Goal: Task Accomplishment & Management: Manage account settings

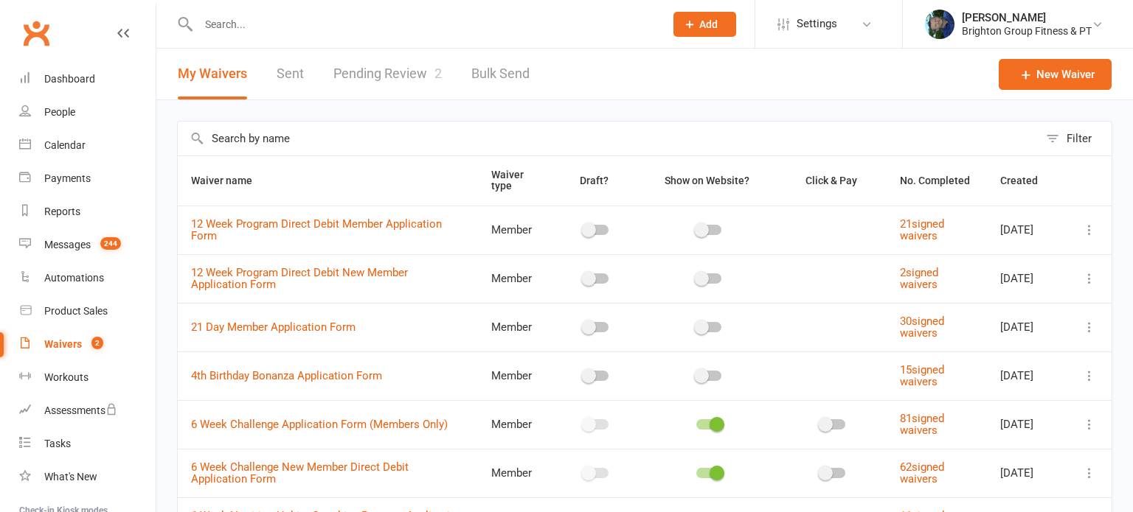
select select "50"
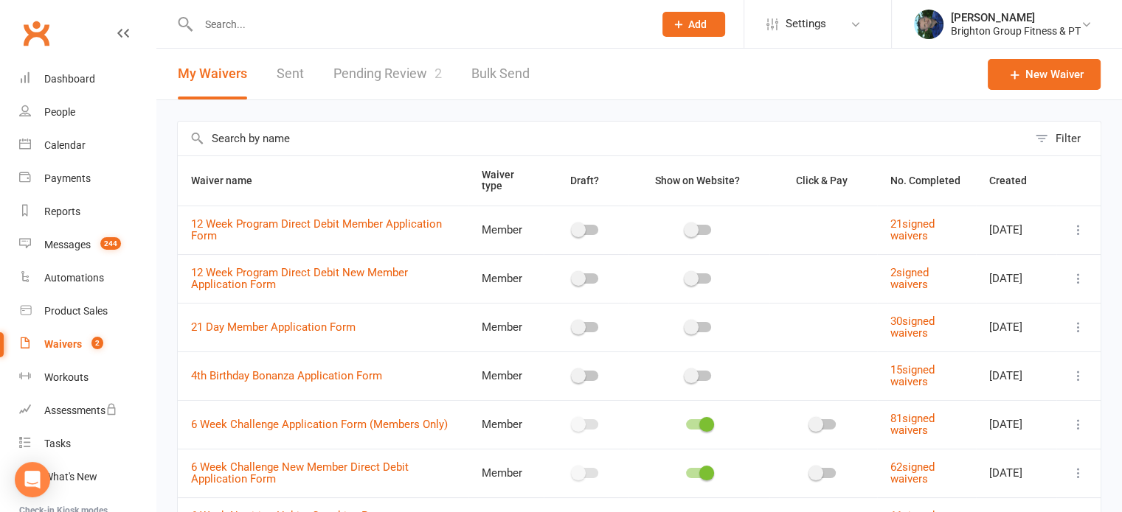
click at [366, 72] on link "Pending Review 2" at bounding box center [387, 74] width 108 height 51
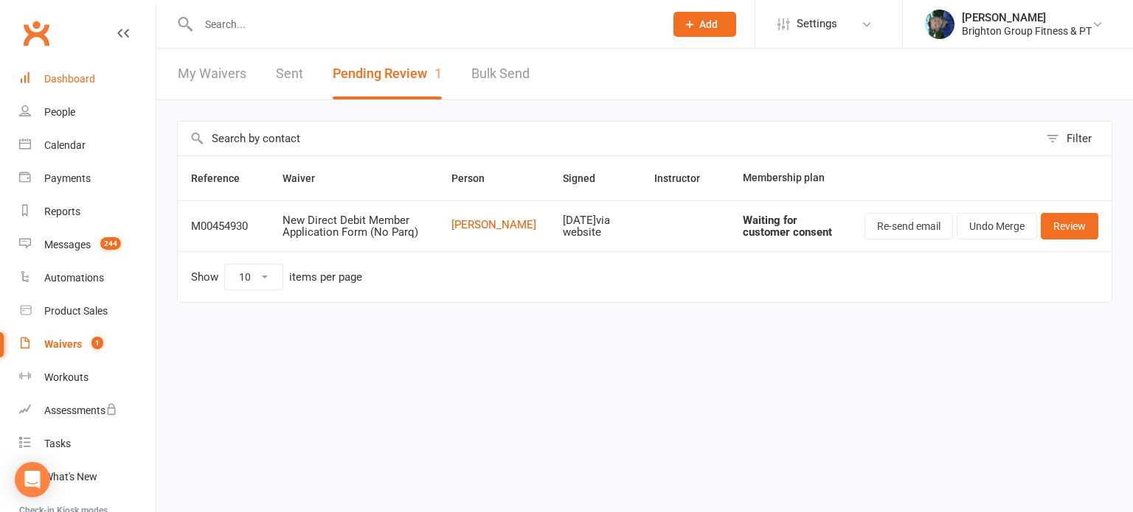
click at [83, 81] on div "Dashboard" at bounding box center [69, 79] width 51 height 12
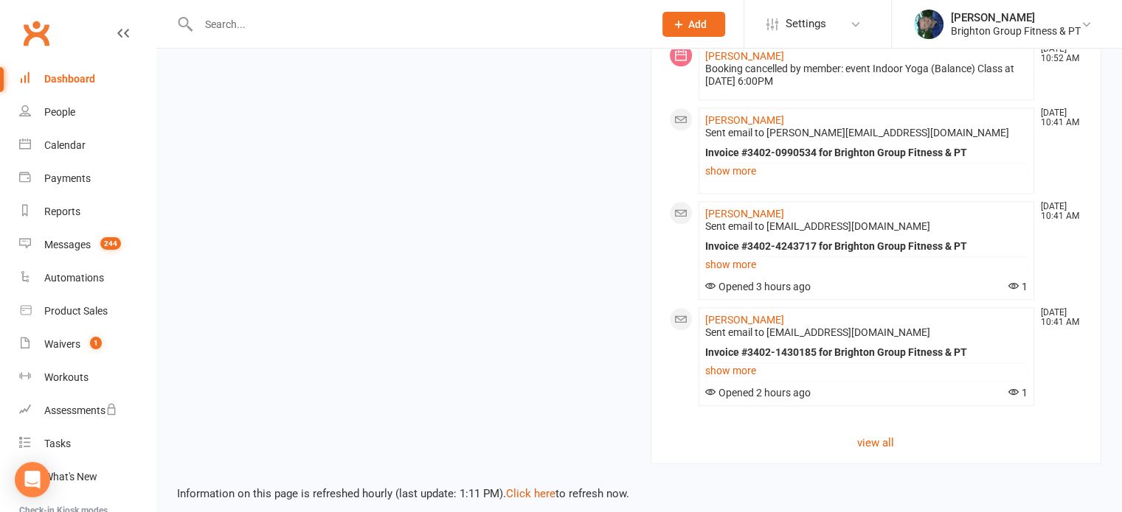
scroll to position [1607, 0]
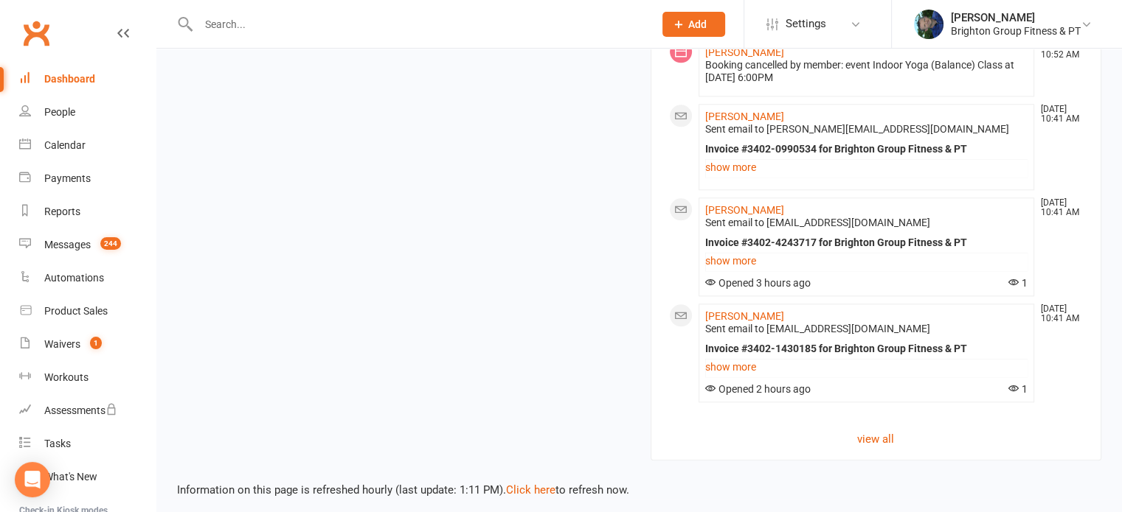
click at [230, 32] on input "text" at bounding box center [418, 24] width 449 height 21
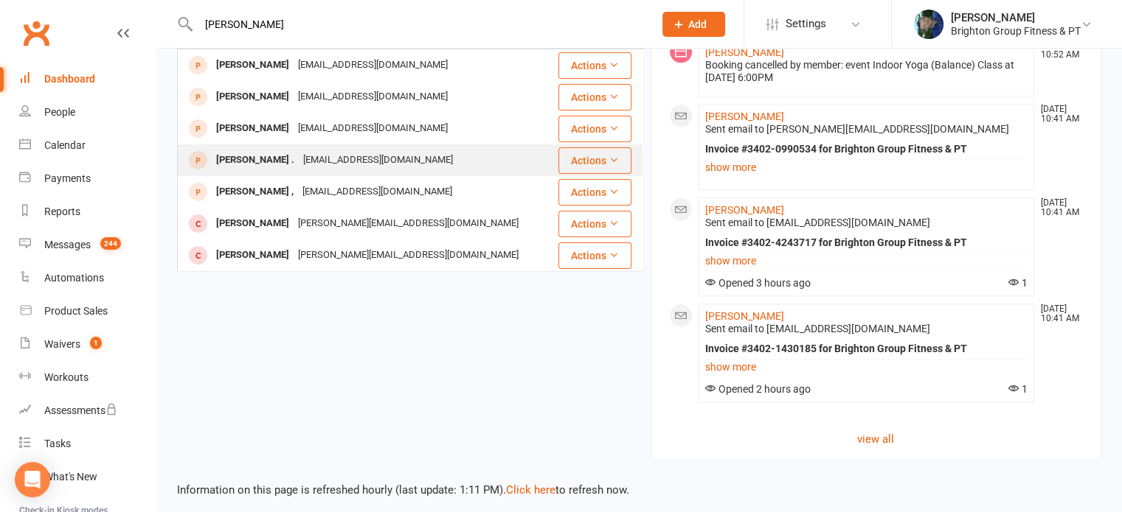
type input "tara bowering"
click at [240, 150] on div "Tara Bowering ." at bounding box center [255, 160] width 87 height 21
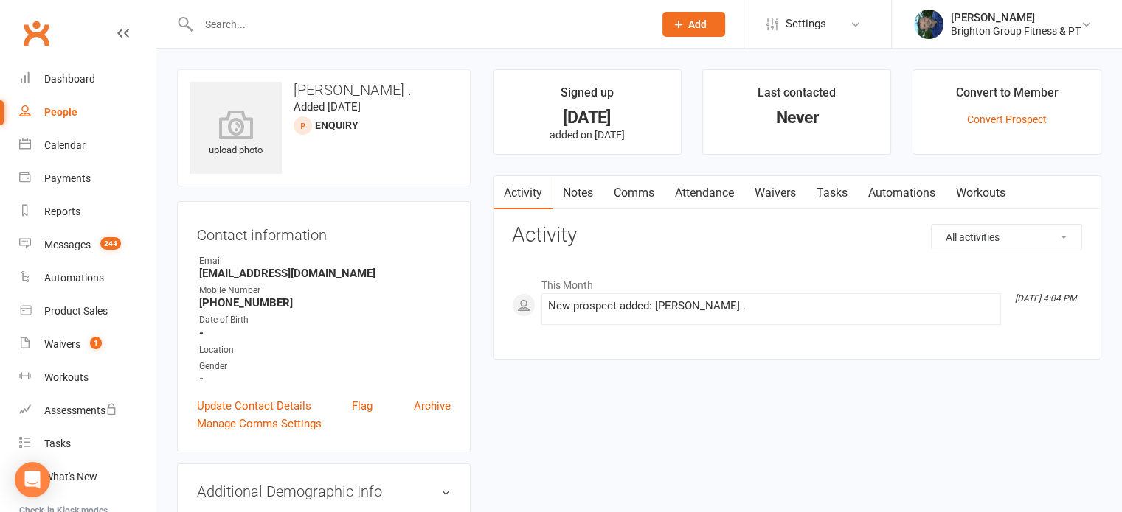
click at [242, 29] on input "text" at bounding box center [418, 24] width 449 height 21
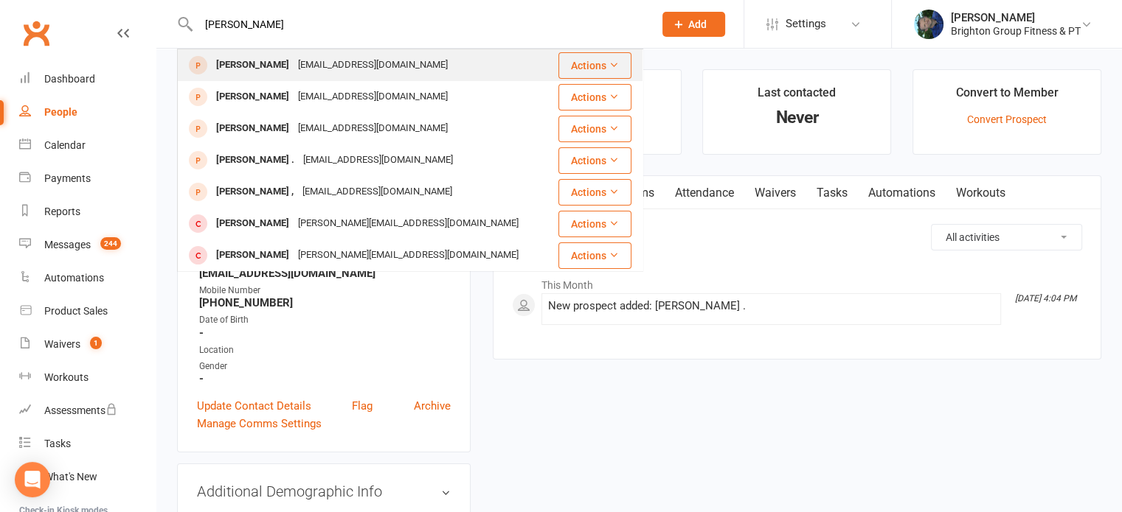
type input "tara bowering"
click at [237, 63] on div "Tara Bowering" at bounding box center [253, 65] width 82 height 21
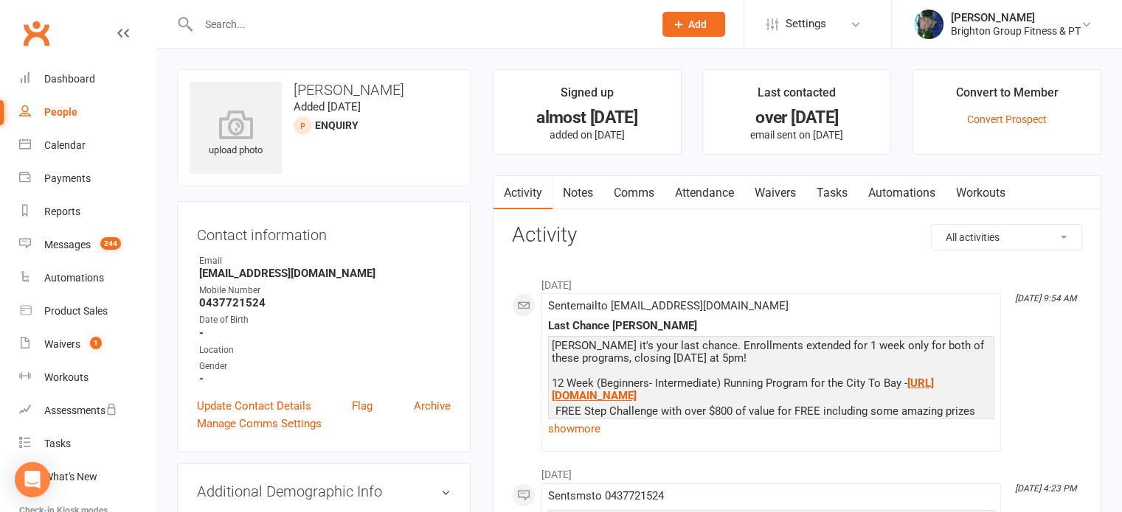
click at [218, 15] on input "text" at bounding box center [418, 24] width 449 height 21
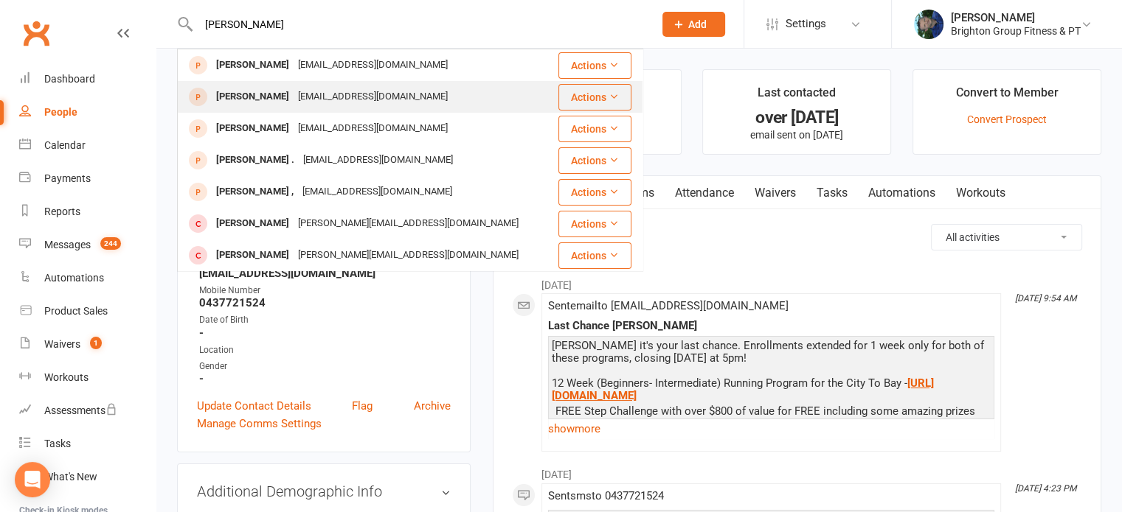
type input "tara bowering"
click at [232, 97] on div "Tara Bowering" at bounding box center [253, 96] width 82 height 21
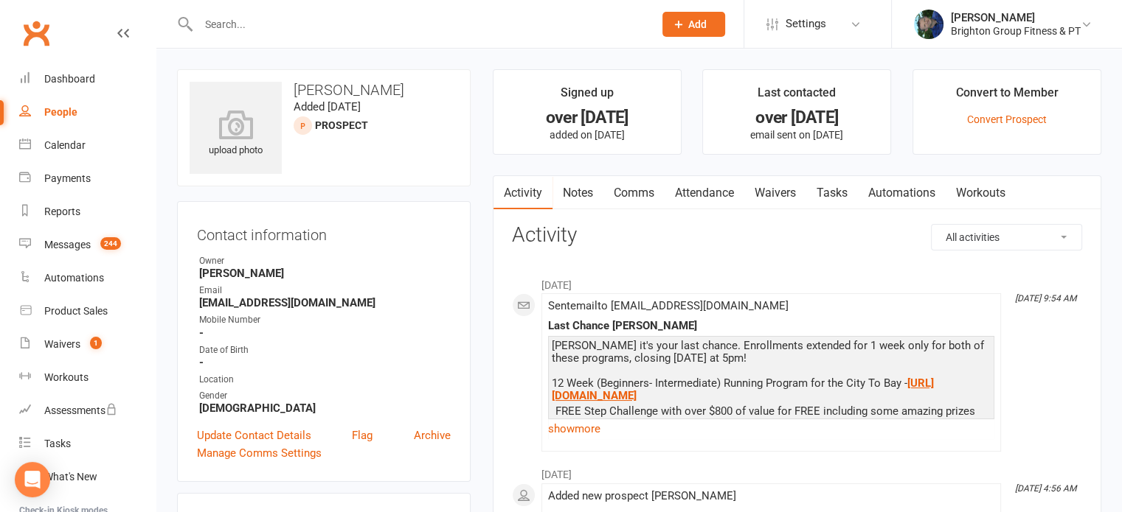
click at [236, 23] on input "text" at bounding box center [418, 24] width 449 height 21
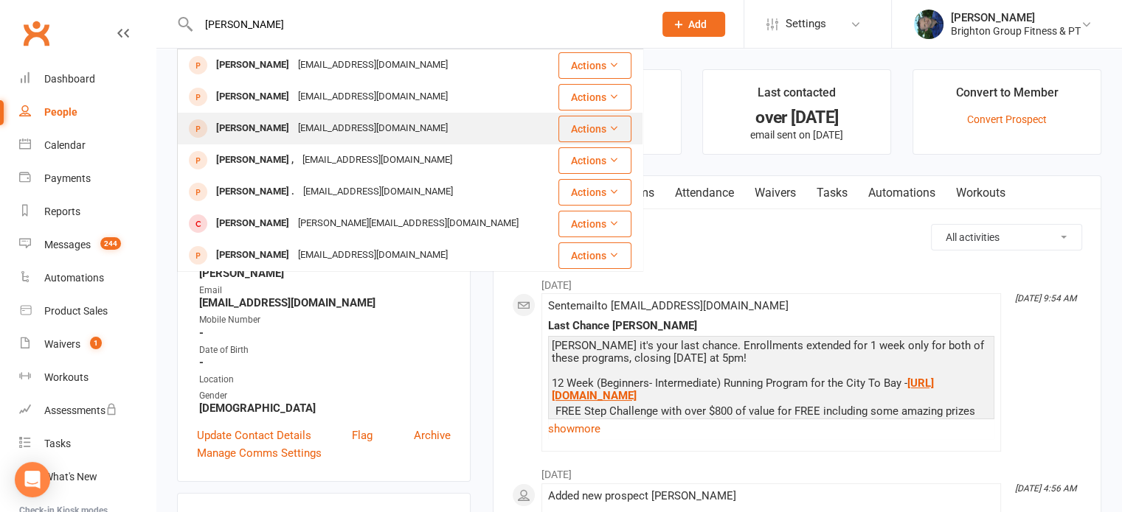
type input "tara bo"
click at [242, 129] on div "Tara Bowering" at bounding box center [253, 128] width 82 height 21
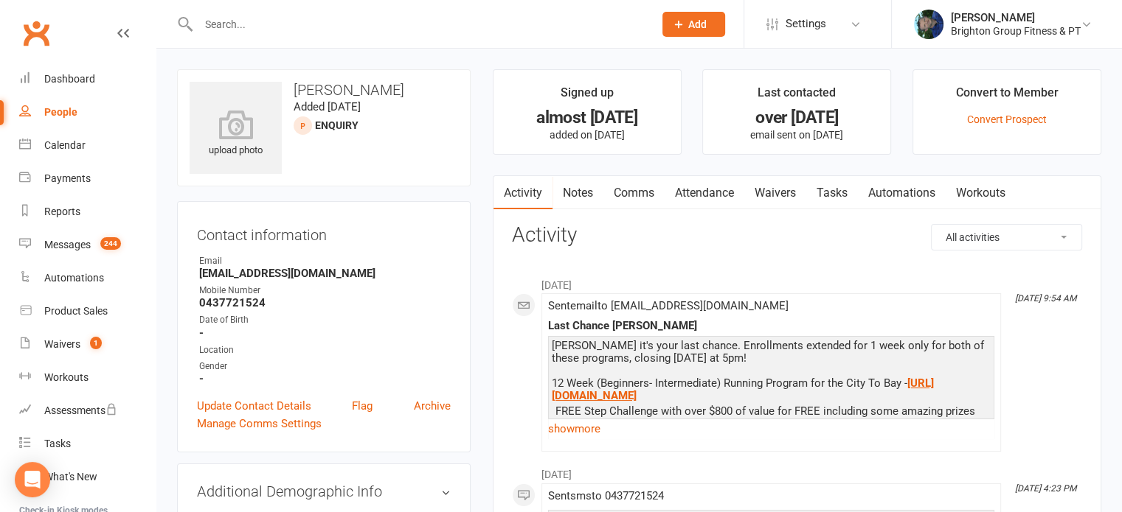
click at [265, 20] on input "text" at bounding box center [418, 24] width 449 height 21
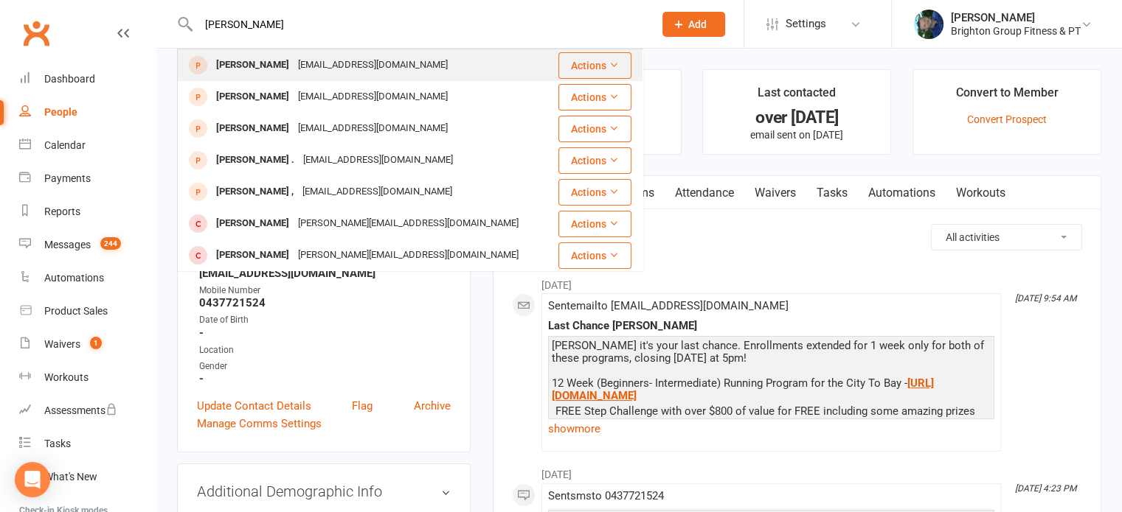
type input "tara bowering"
click at [251, 67] on div "Tara Bowering" at bounding box center [253, 65] width 82 height 21
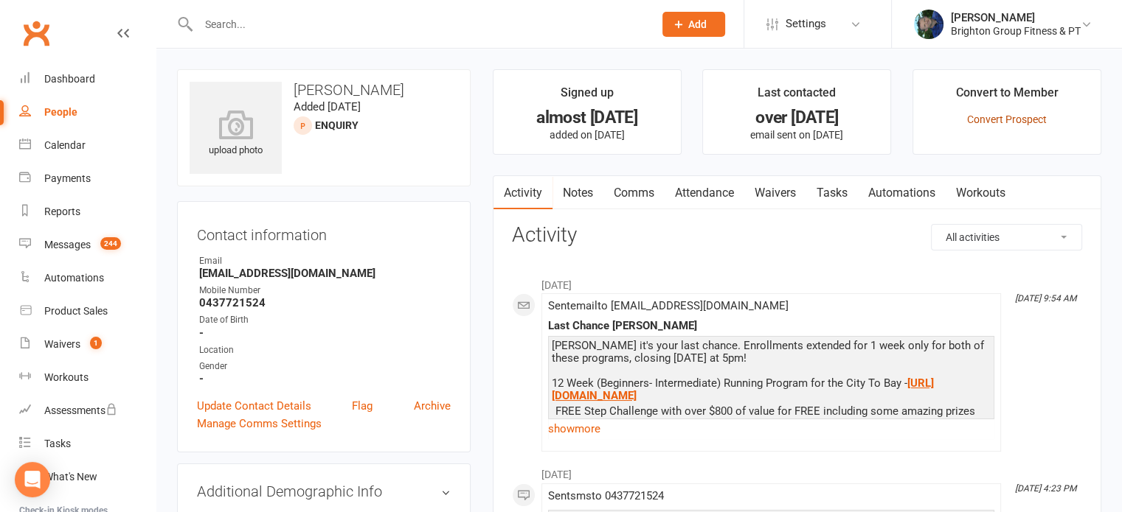
click at [990, 114] on link "Convert Prospect" at bounding box center [1007, 120] width 80 height 12
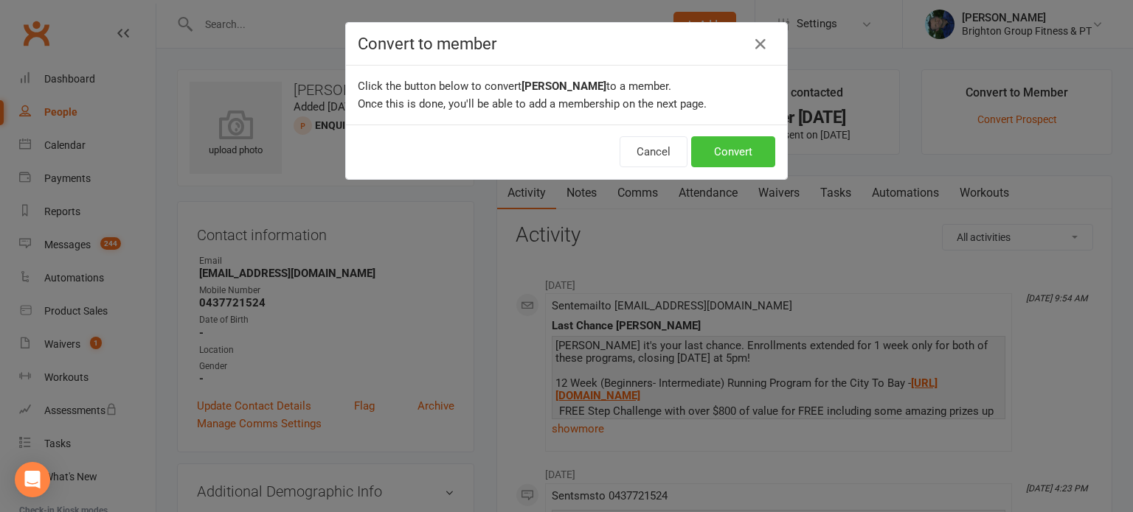
click at [743, 156] on button "Convert" at bounding box center [733, 151] width 84 height 31
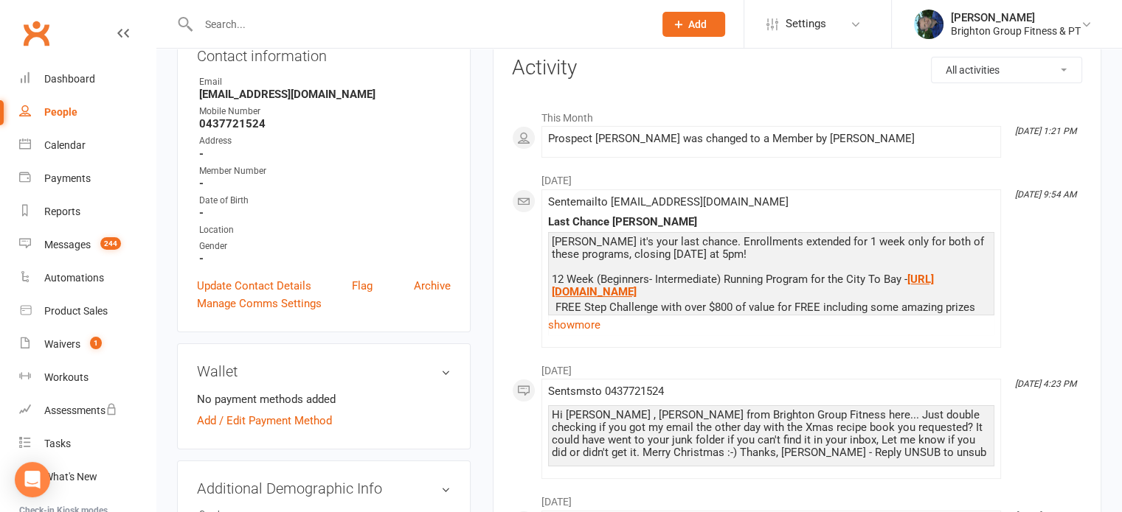
scroll to position [178, 0]
click at [254, 285] on link "Update Contact Details" at bounding box center [254, 287] width 114 height 18
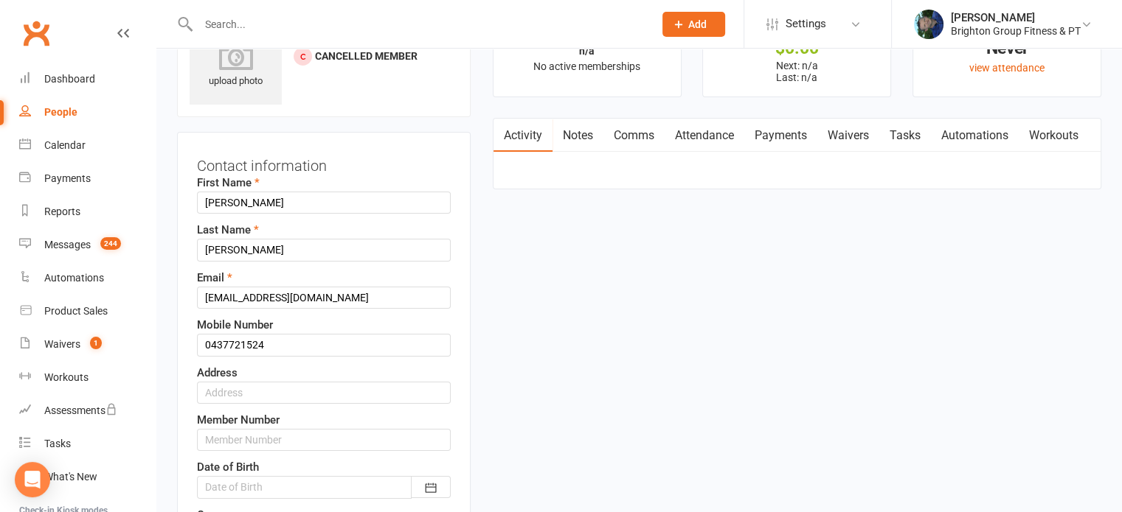
scroll to position [69, 0]
click at [238, 297] on input "tarbaz@bigpond.com.au" at bounding box center [324, 299] width 254 height 22
paste input "mattboweringpainting@outlook.com"
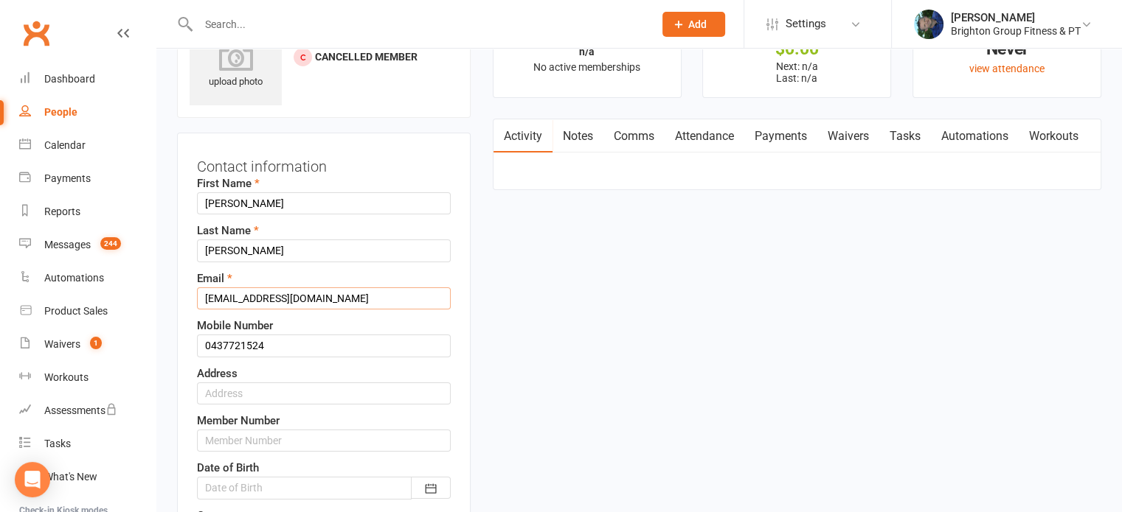
type input "mattboweringpainting@outlook.com"
click at [247, 270] on div "Email mattboweringpainting@outlook.com" at bounding box center [324, 290] width 254 height 40
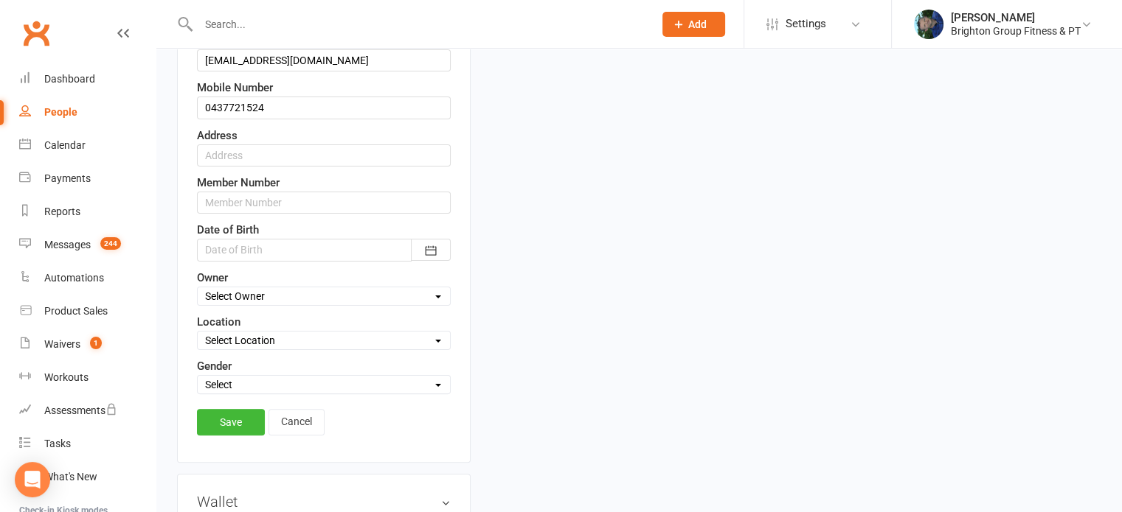
scroll to position [307, 0]
click at [220, 419] on link "Save" at bounding box center [231, 422] width 68 height 27
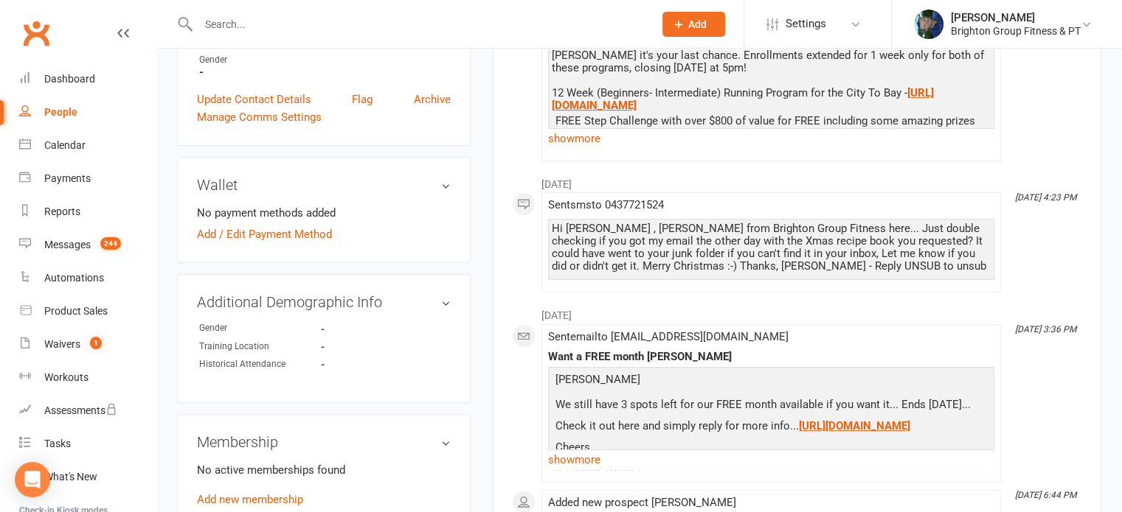
scroll to position [619, 0]
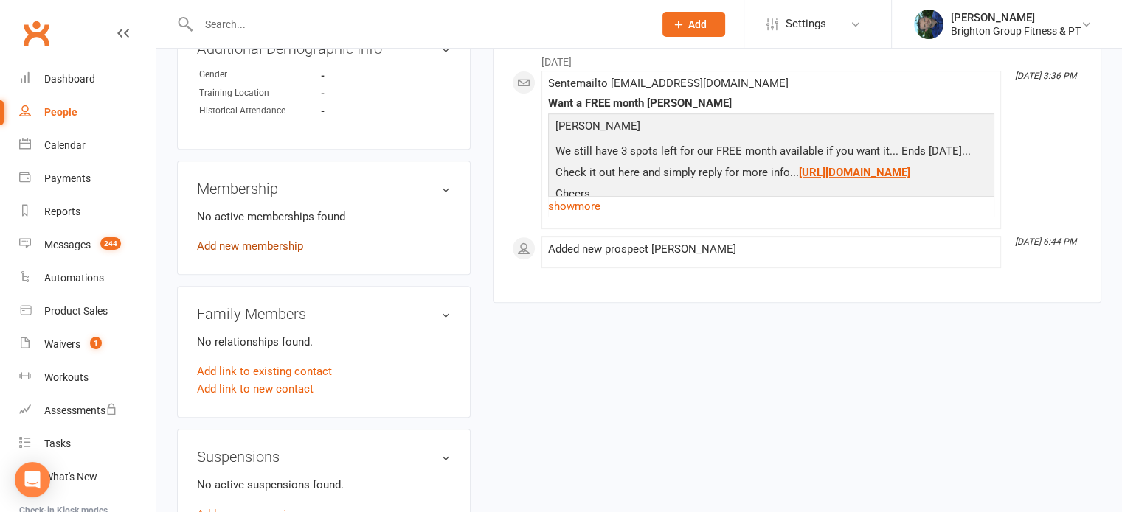
click at [249, 247] on link "Add new membership" at bounding box center [250, 246] width 106 height 13
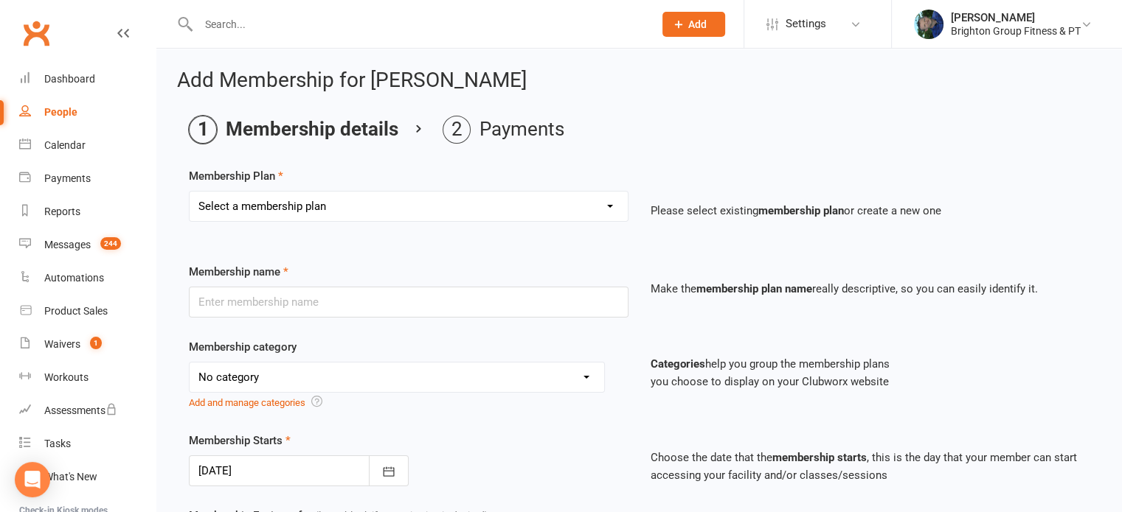
click at [268, 206] on select "Select a membership plan Create new Membership Plan Gold Membership Package (Pa…" at bounding box center [409, 206] width 438 height 29
select select "118"
click at [190, 192] on select "Select a membership plan Create new Membership Plan Gold Membership Package (Pa…" at bounding box center [409, 206] width 438 height 29
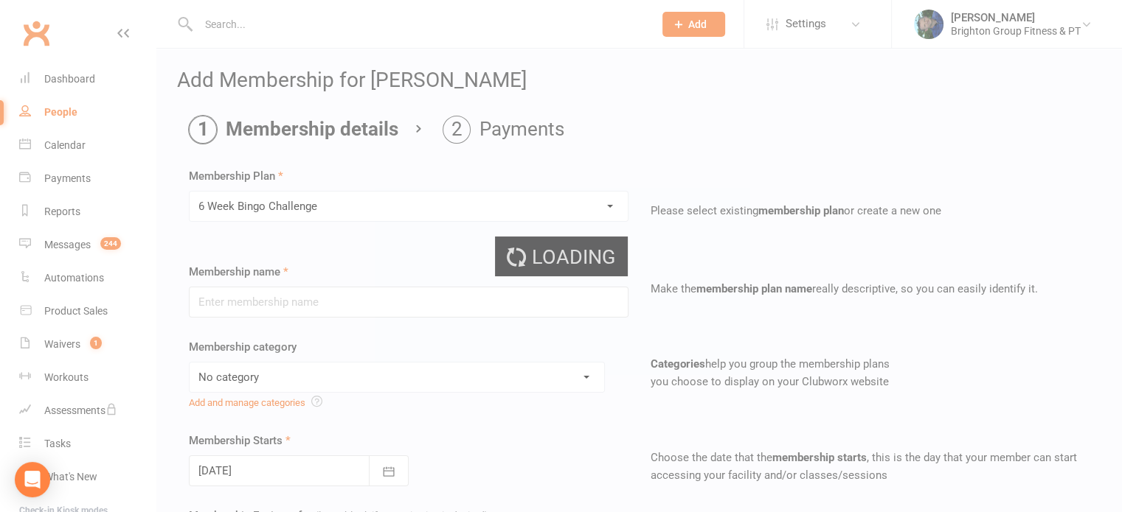
type input "6 Week Bingo Challenge"
select select "15"
type input "6"
select select "1"
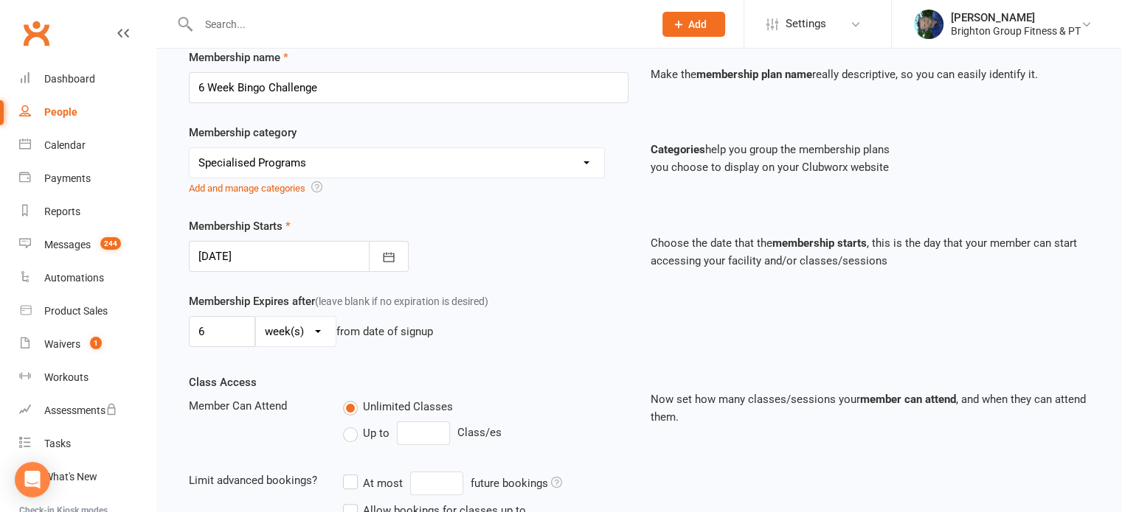
scroll to position [215, 0]
click at [239, 327] on input "6" at bounding box center [222, 331] width 66 height 31
type input "7"
click at [577, 305] on div "Membership Expires after (leave blank if no expiration is desired) 7 day(s) wee…" at bounding box center [409, 322] width 462 height 60
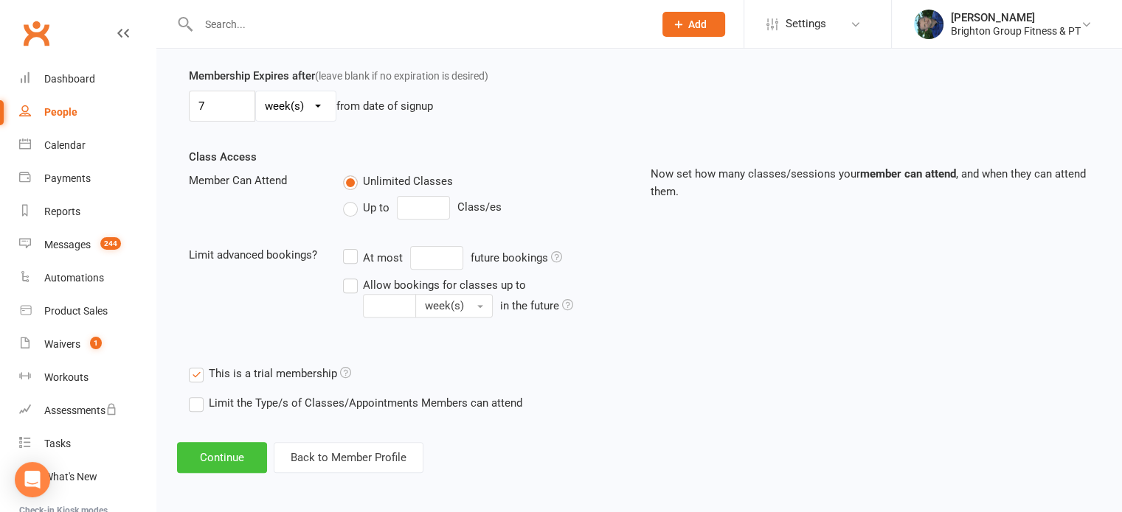
click at [223, 451] on button "Continue" at bounding box center [222, 457] width 90 height 31
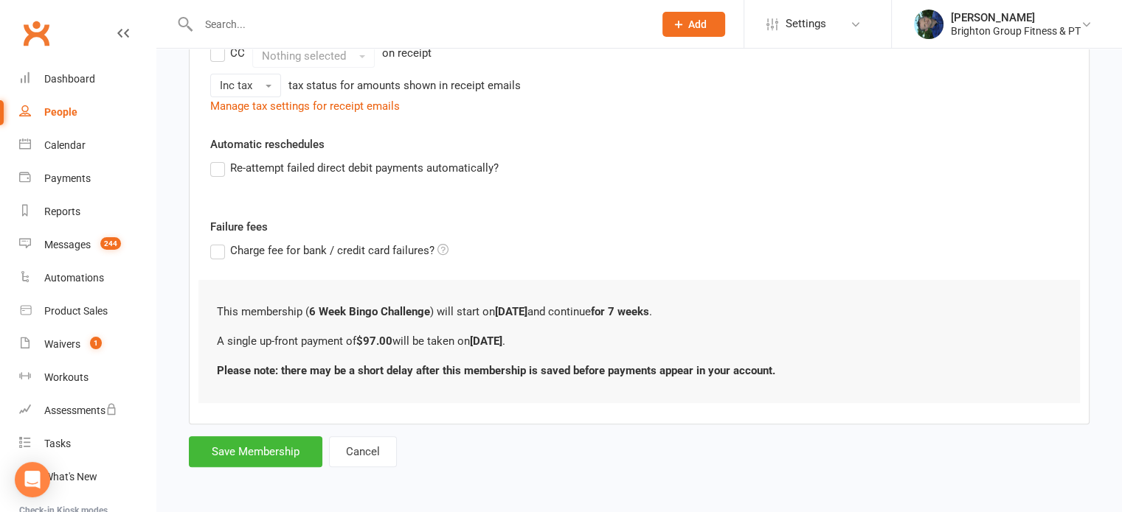
scroll to position [0, 0]
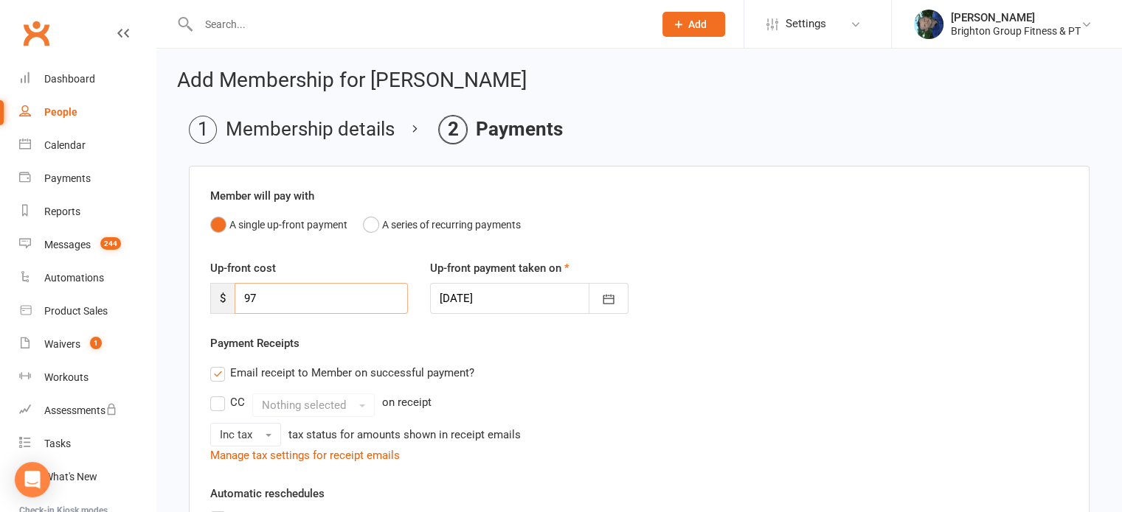
click at [245, 293] on input "97" at bounding box center [320, 298] width 173 height 31
type input "197"
click at [736, 291] on div "Up-front cost $ 197 Up-front payment taken on 13 Oct 2025 October 2025 Sun Mon …" at bounding box center [639, 297] width 880 height 75
click at [217, 371] on label "Email receipt to Member on successful payment?" at bounding box center [342, 373] width 264 height 18
click at [217, 364] on input "Email receipt to Member on successful payment?" at bounding box center [215, 364] width 10 height 0
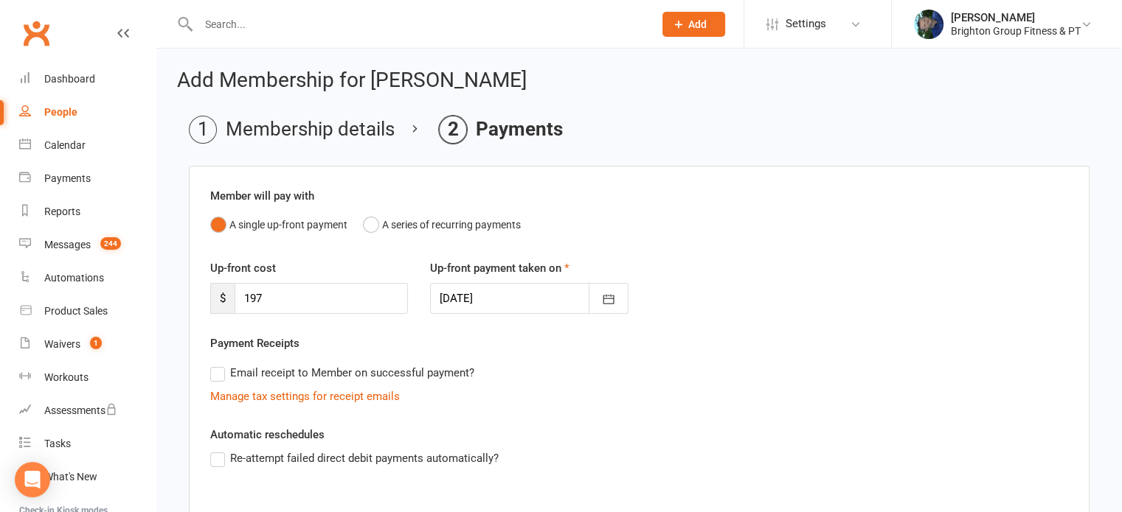
scroll to position [289, 0]
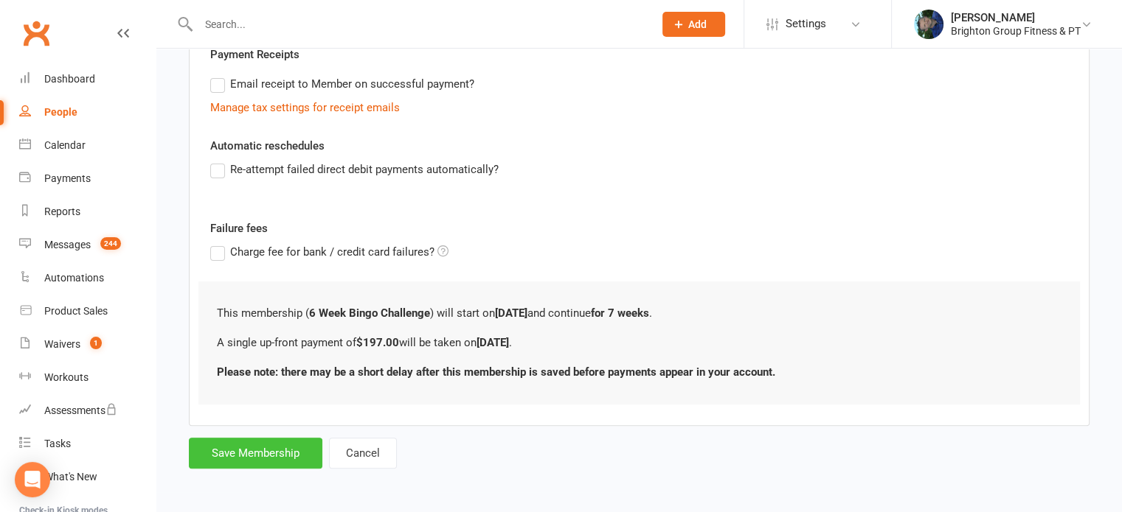
click at [277, 456] on button "Save Membership" at bounding box center [255, 453] width 133 height 31
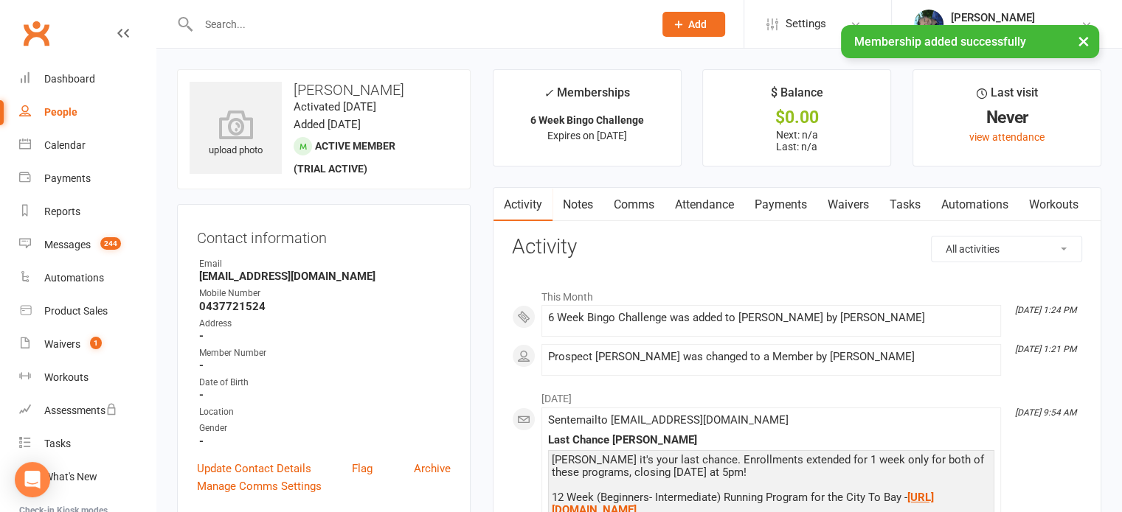
click at [973, 201] on link "Automations" at bounding box center [975, 205] width 88 height 34
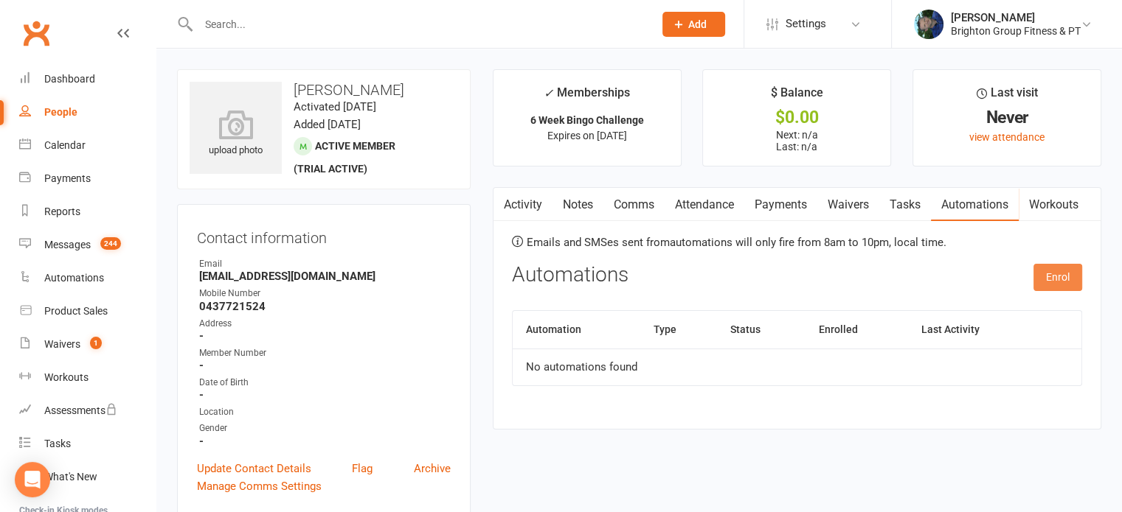
click at [1049, 276] on button "Enrol" at bounding box center [1057, 277] width 49 height 27
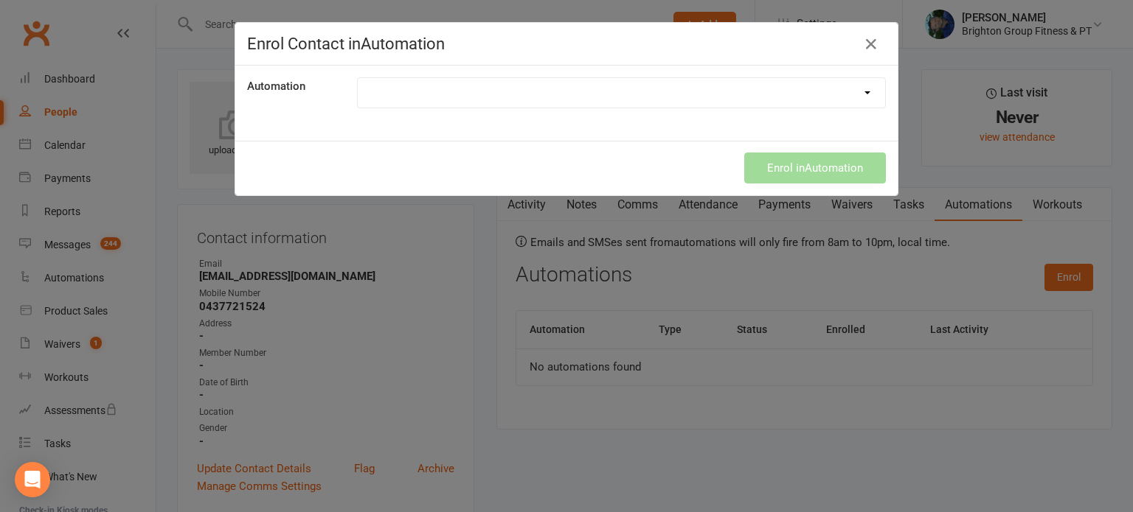
click at [545, 91] on select "Booking Link Instructions Booking Link (Yoga Only) Credit Card Expiry End of Su…" at bounding box center [621, 92] width 527 height 29
select select "553"
click at [358, 78] on select "Booking Link Instructions Booking Link (Yoga Only) Credit Card Expiry End of Su…" at bounding box center [621, 92] width 527 height 29
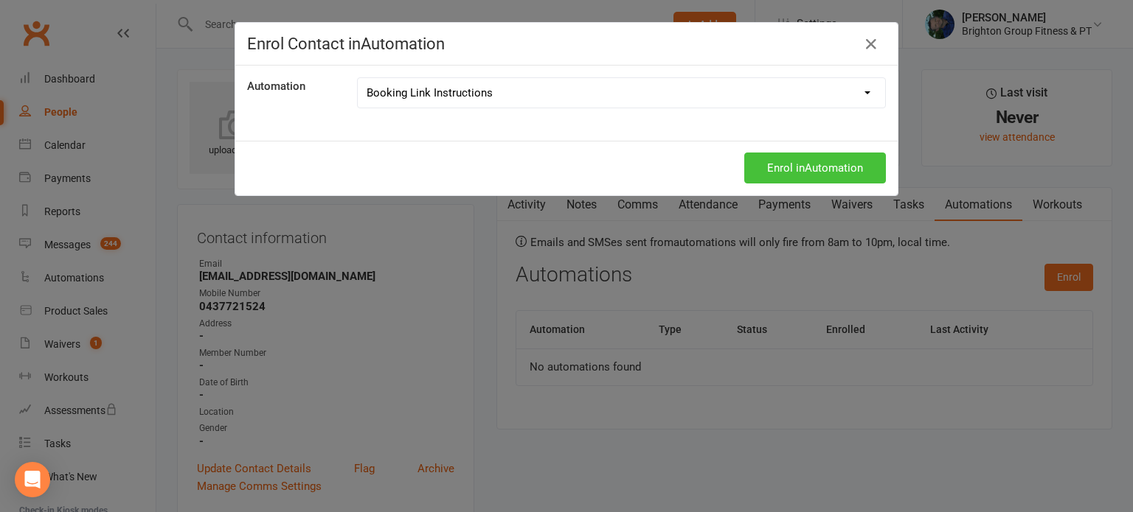
click at [786, 164] on button "Enrol in Automation" at bounding box center [815, 168] width 142 height 31
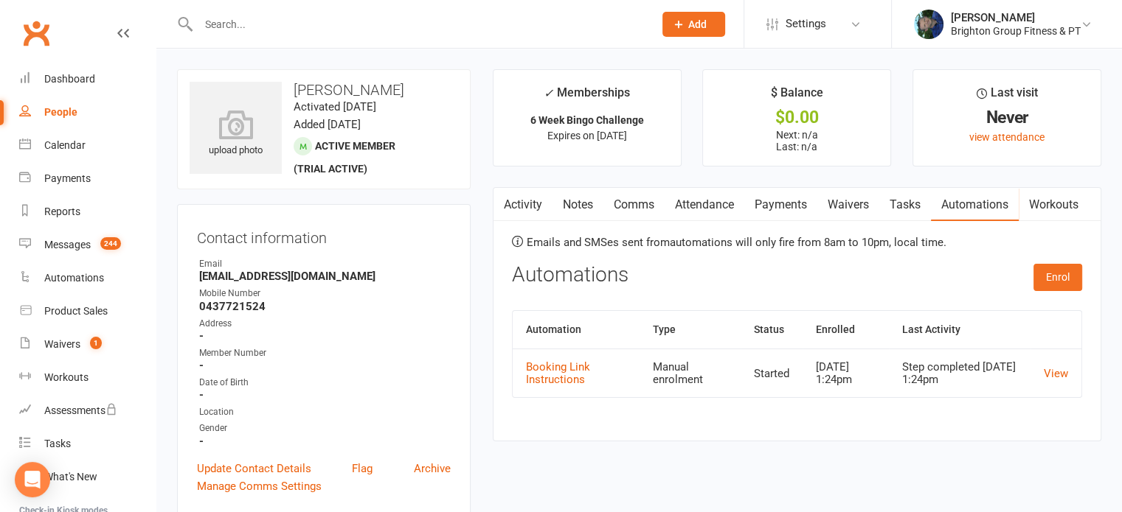
click at [220, 26] on input "text" at bounding box center [418, 24] width 449 height 21
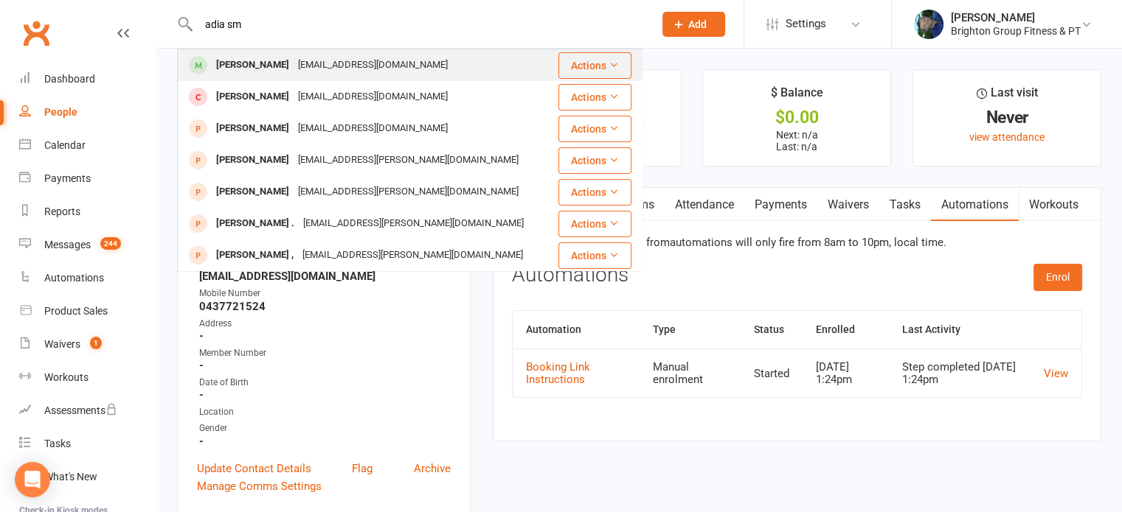
type input "adia sm"
click at [225, 66] on div "Adia Small" at bounding box center [253, 65] width 82 height 21
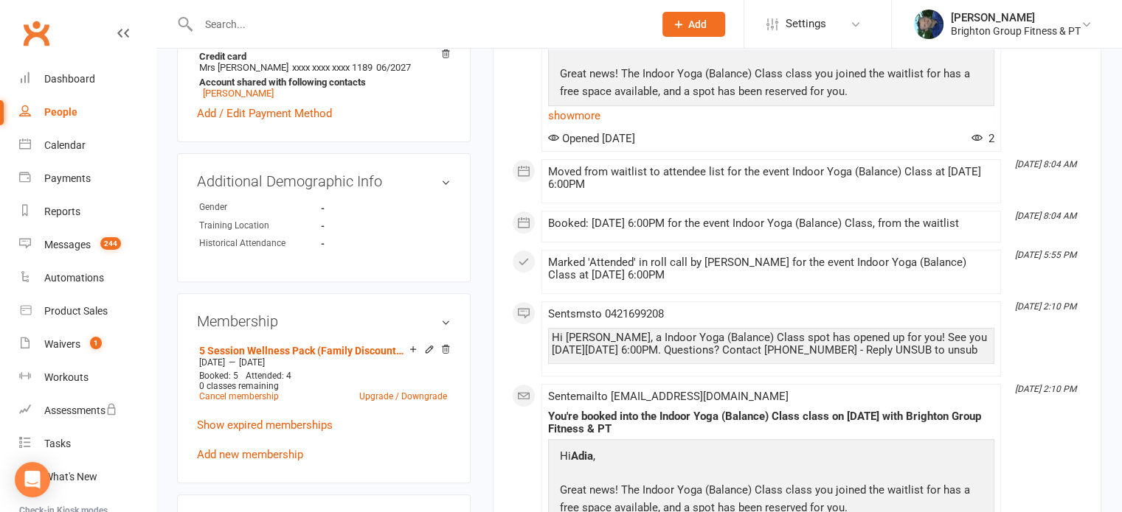
scroll to position [526, 0]
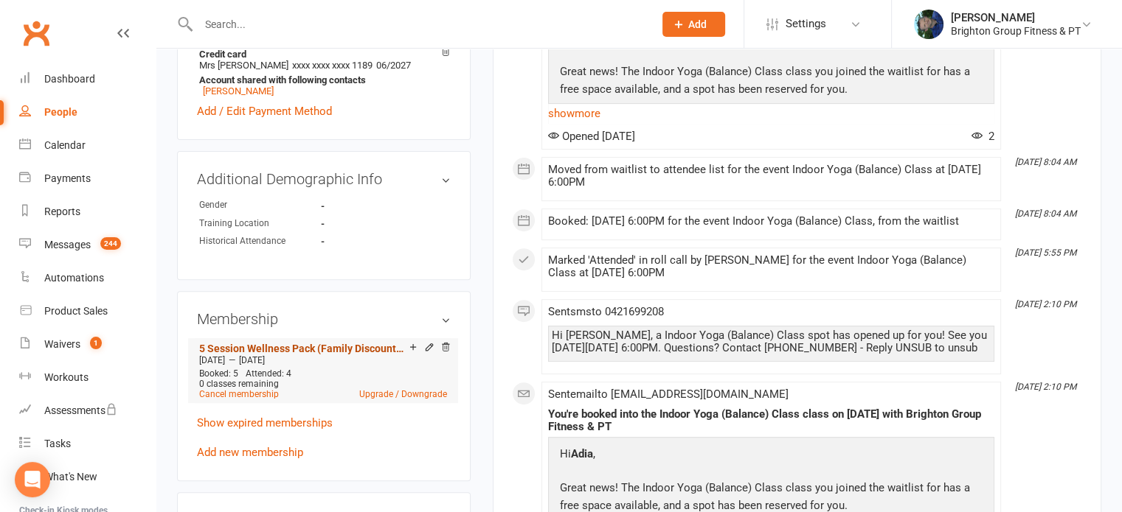
click at [336, 350] on link "5 Session Wellness Pack (Family Discounted 15% off - Balance or Yoga Classes On…" at bounding box center [304, 349] width 210 height 12
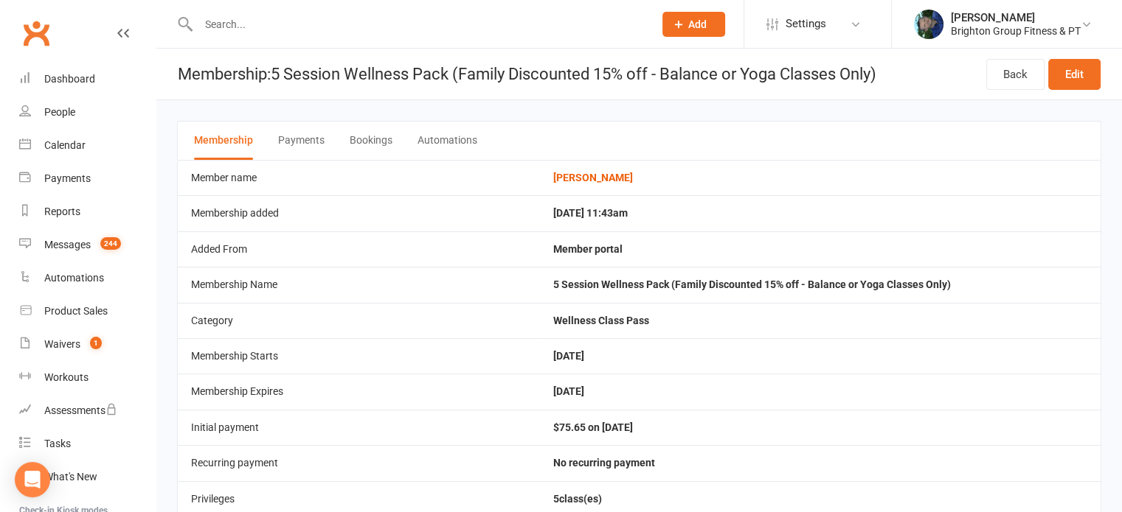
click at [364, 137] on button "Bookings" at bounding box center [371, 141] width 43 height 38
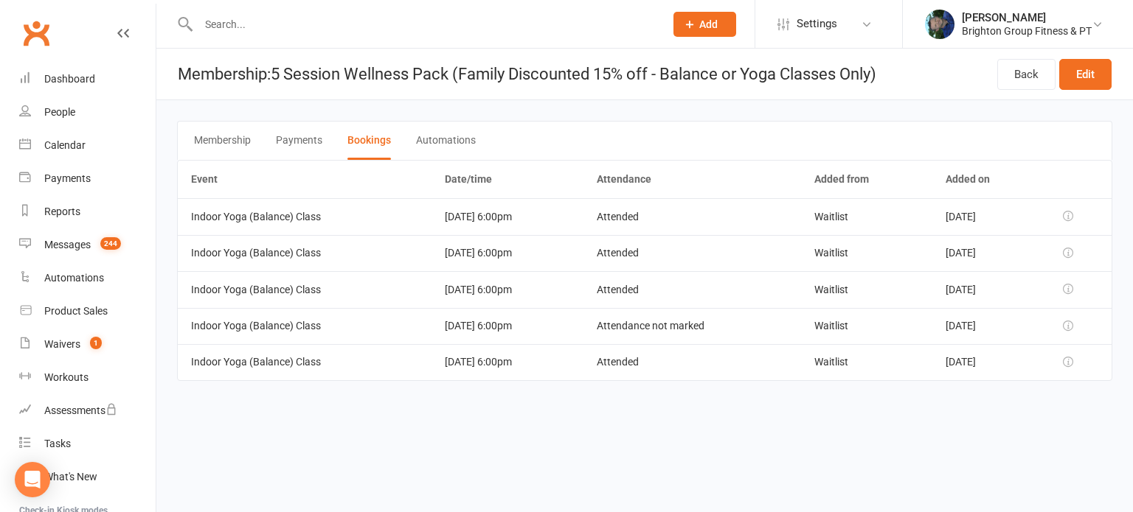
click at [1073, 327] on icon at bounding box center [1068, 326] width 10 height 10
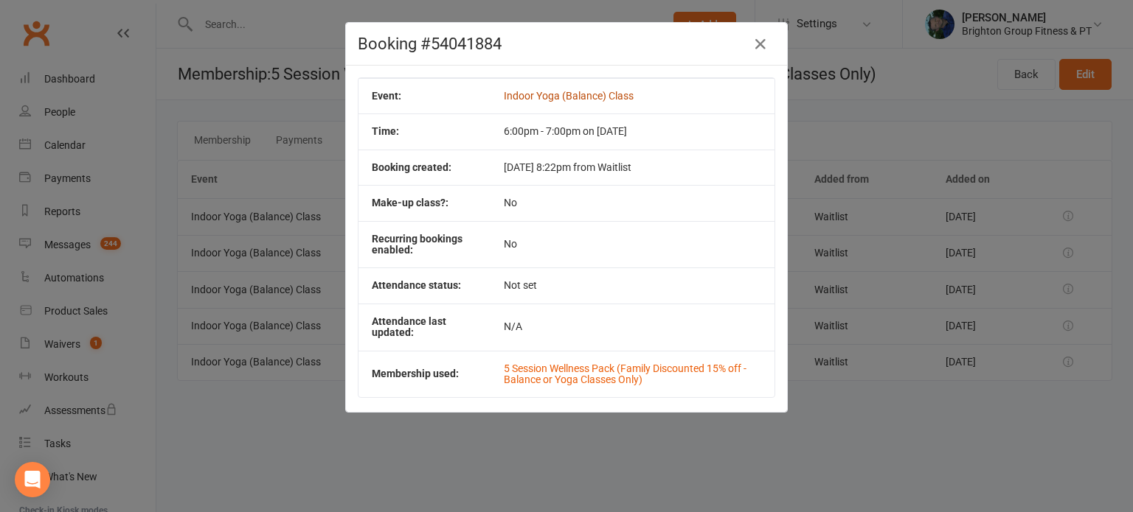
click at [563, 97] on link "Indoor Yoga (Balance) Class" at bounding box center [569, 96] width 130 height 12
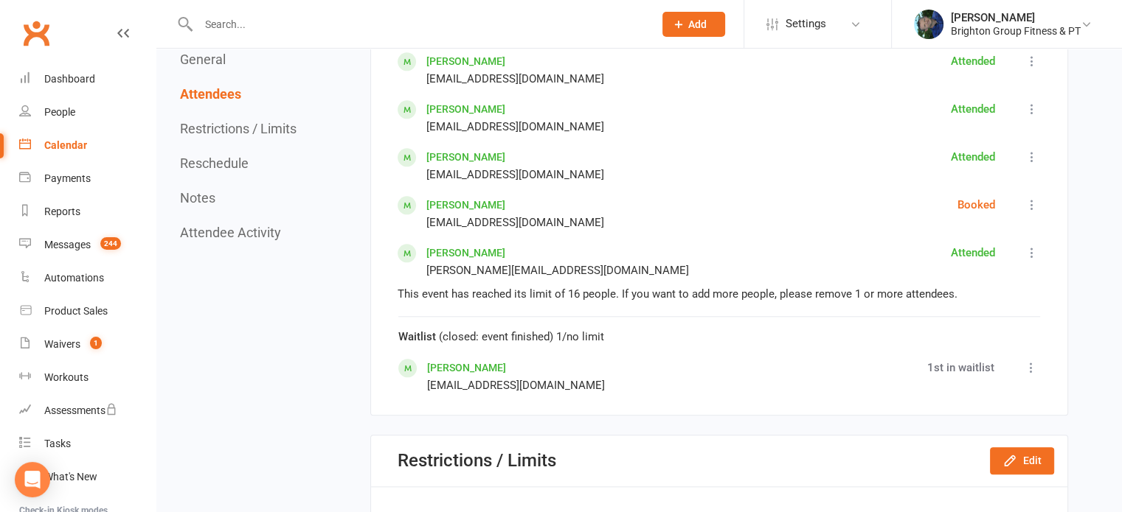
scroll to position [1569, 0]
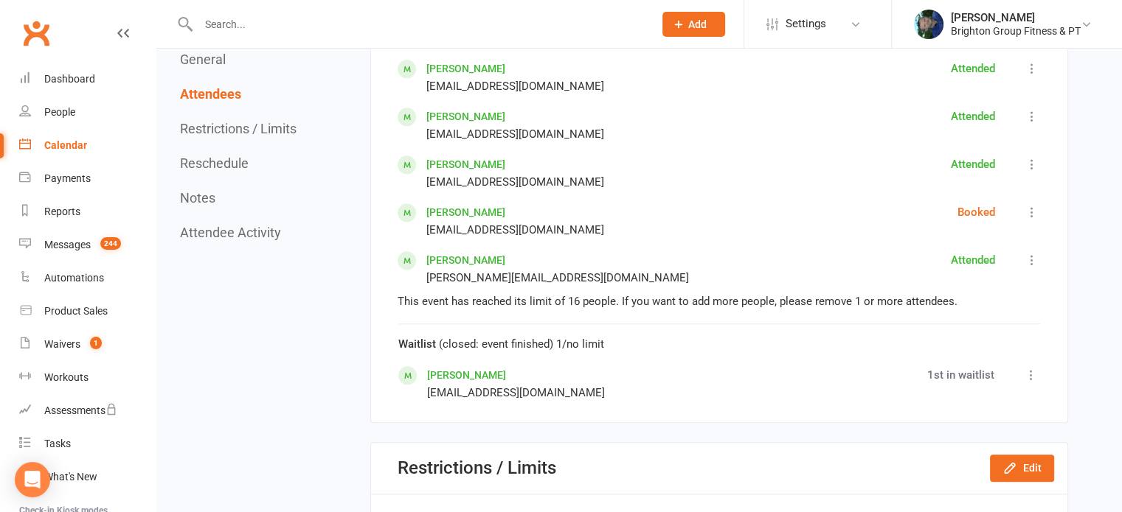
click at [1028, 206] on icon at bounding box center [1031, 212] width 15 height 15
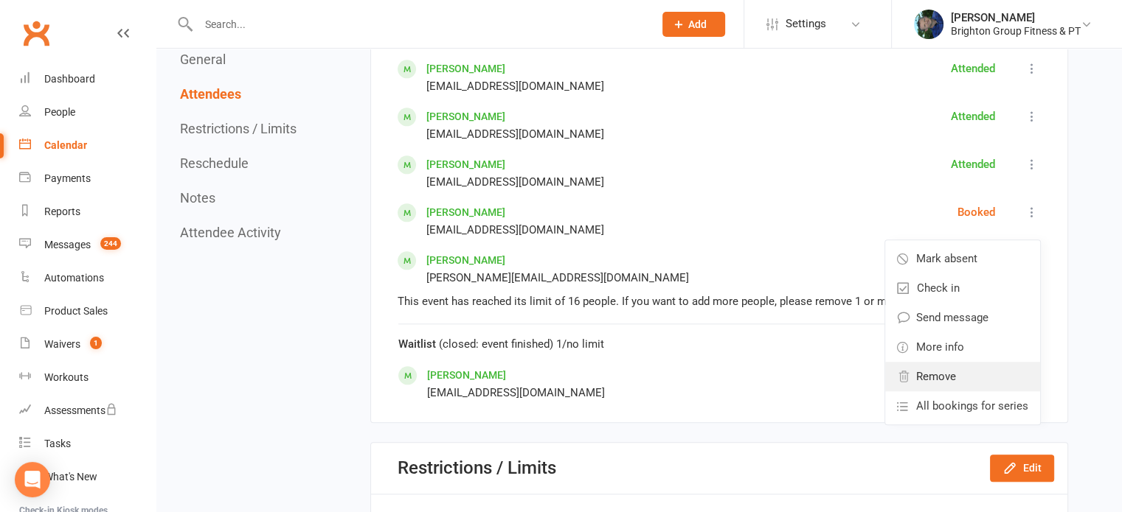
click at [935, 374] on span "Remove" at bounding box center [936, 377] width 40 height 18
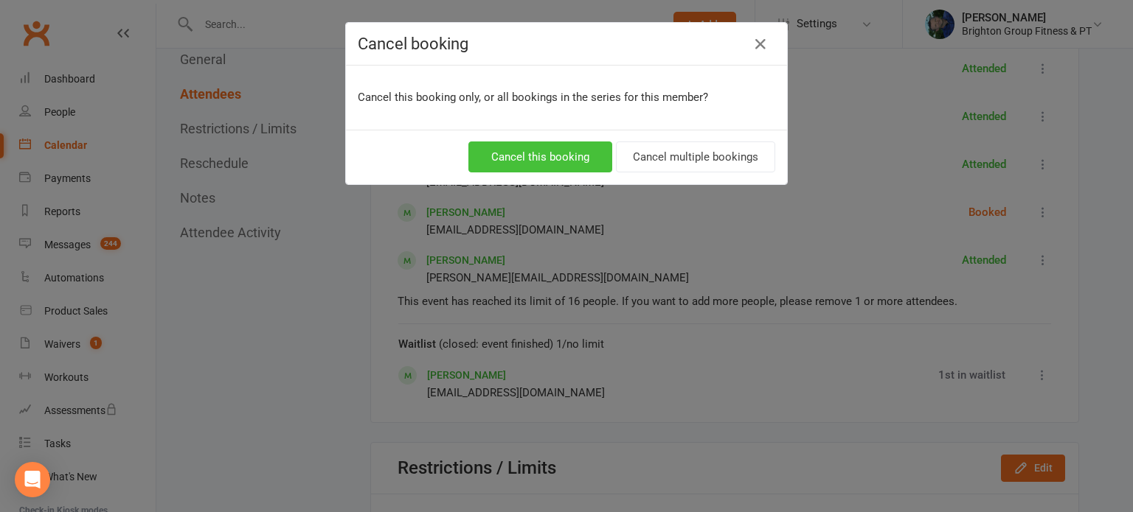
click at [533, 150] on button "Cancel this booking" at bounding box center [540, 157] width 144 height 31
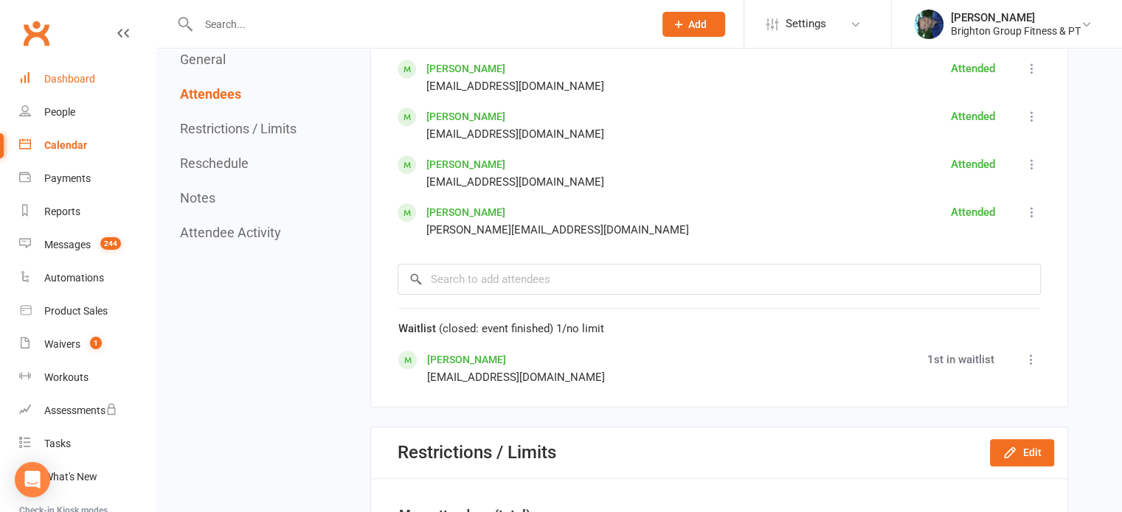
click at [63, 82] on div "Dashboard" at bounding box center [69, 79] width 51 height 12
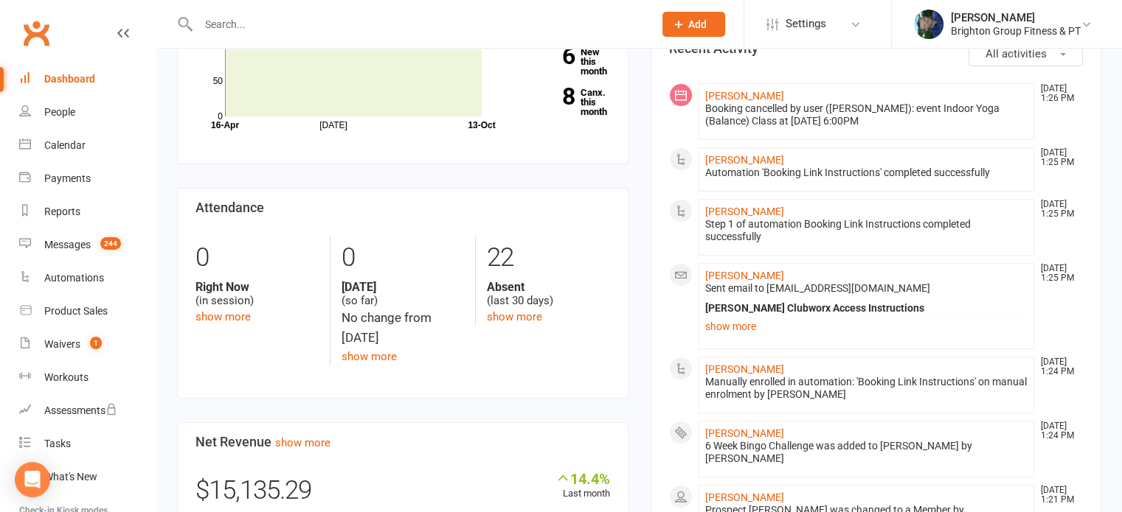
scroll to position [483, 0]
click at [727, 91] on link "Adia Small" at bounding box center [744, 95] width 79 height 12
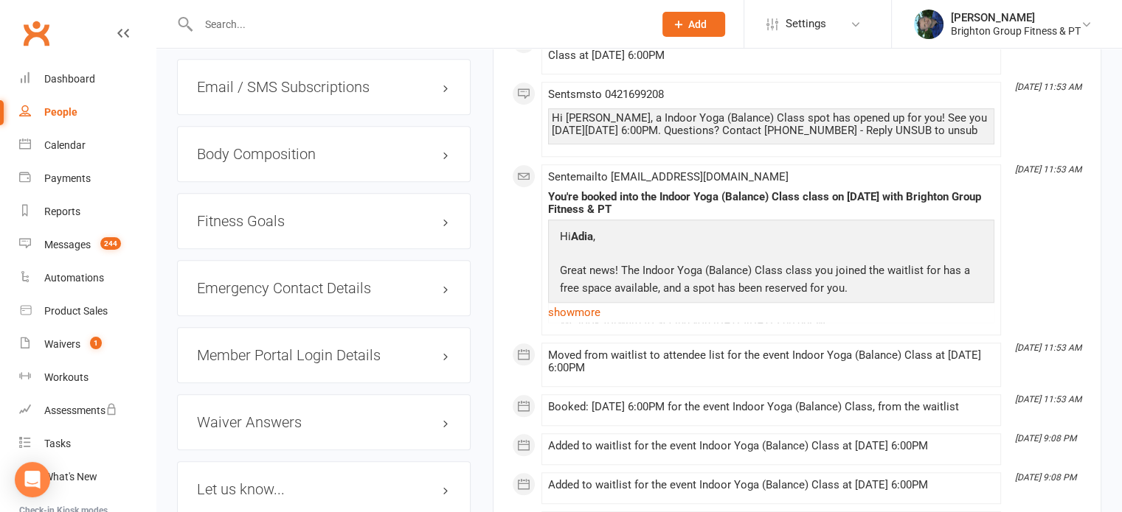
scroll to position [1262, 0]
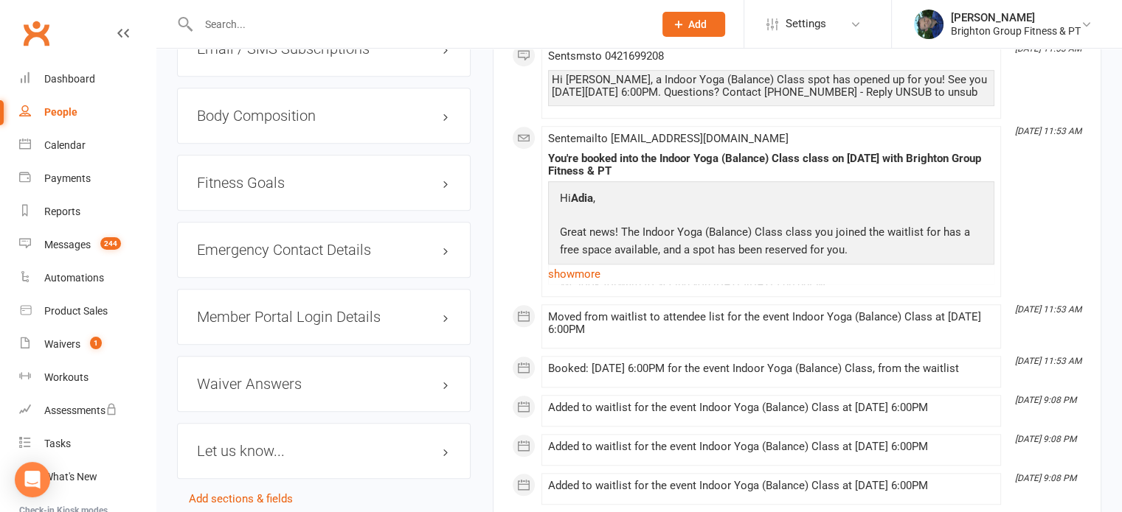
click at [313, 312] on h3 "Member Portal Login Details" at bounding box center [324, 317] width 254 height 16
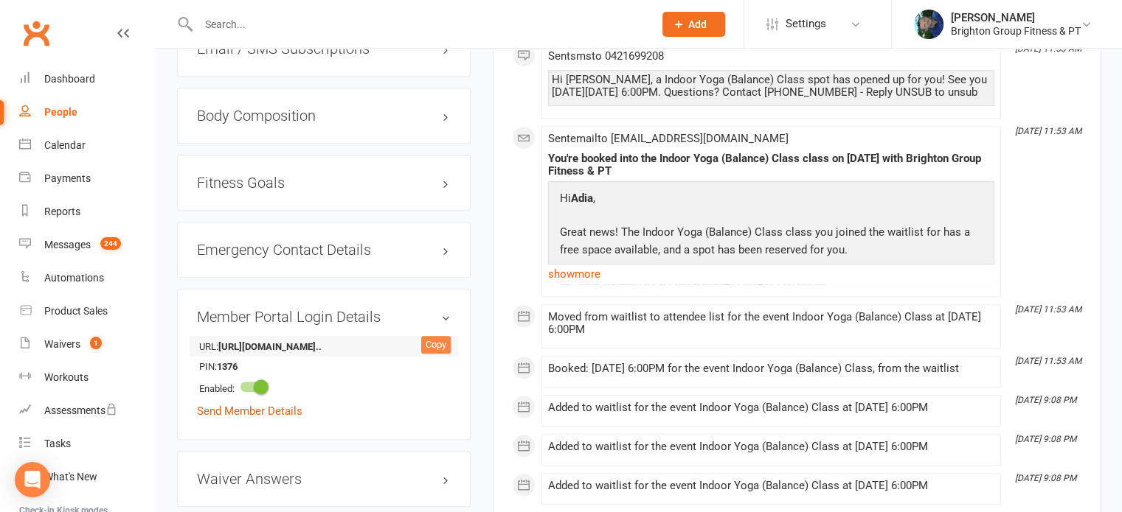
click at [428, 347] on div "Copy" at bounding box center [435, 345] width 29 height 18
